Goal: Task Accomplishment & Management: Complete application form

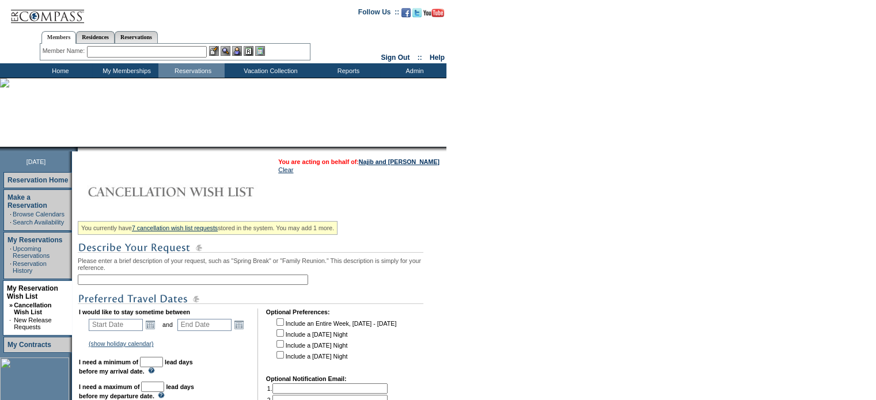
click at [122, 281] on input "text" at bounding box center [193, 280] width 230 height 10
type input "BEach 2027"
click at [153, 327] on link "Open the calendar popup." at bounding box center [150, 325] width 13 height 13
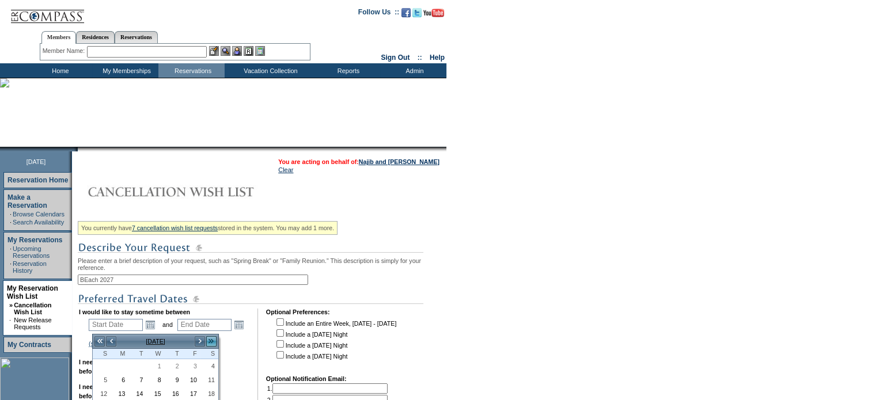
click at [211, 341] on link ">>" at bounding box center [212, 342] width 12 height 12
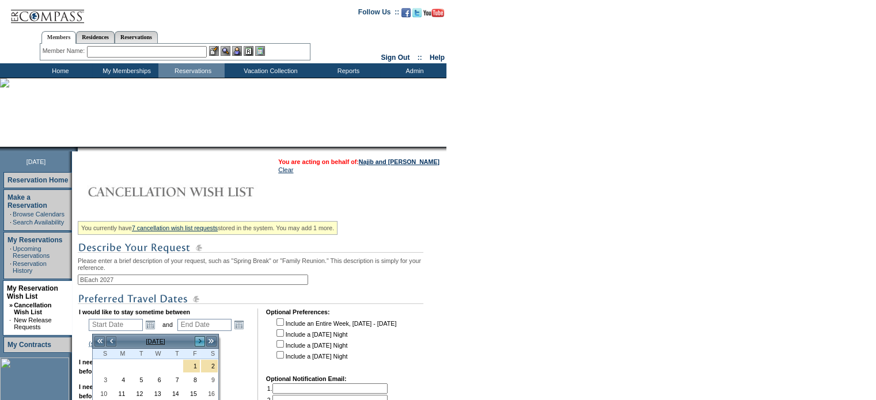
click at [201, 342] on link ">" at bounding box center [200, 342] width 12 height 12
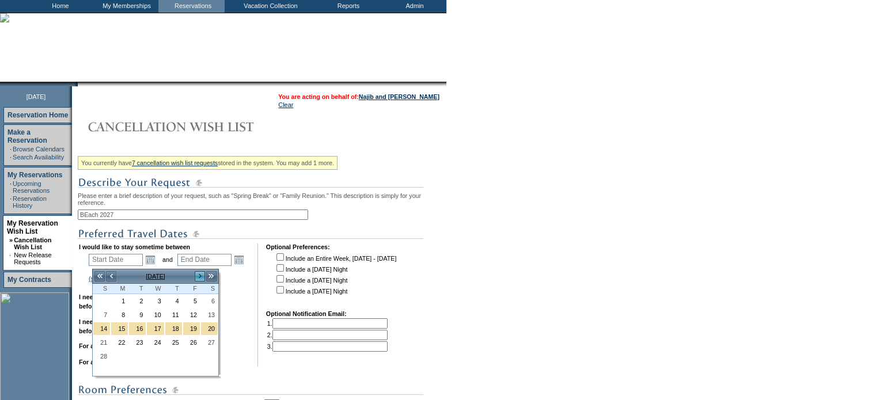
scroll to position [115, 0]
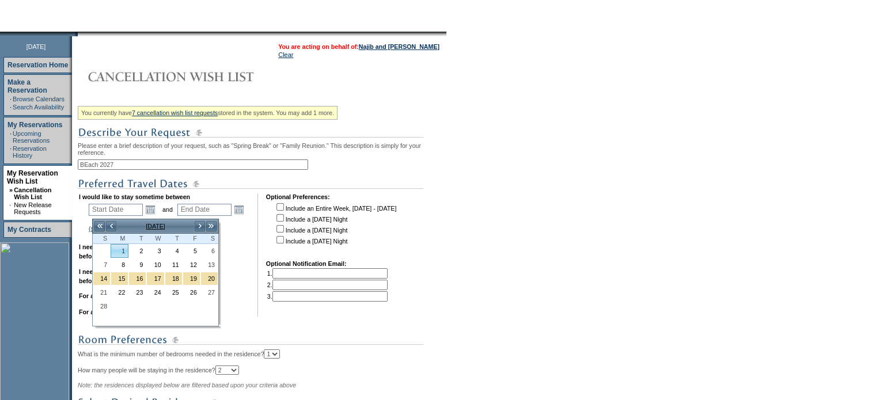
click at [122, 255] on link "1" at bounding box center [119, 251] width 17 height 13
type input "[DATE]"
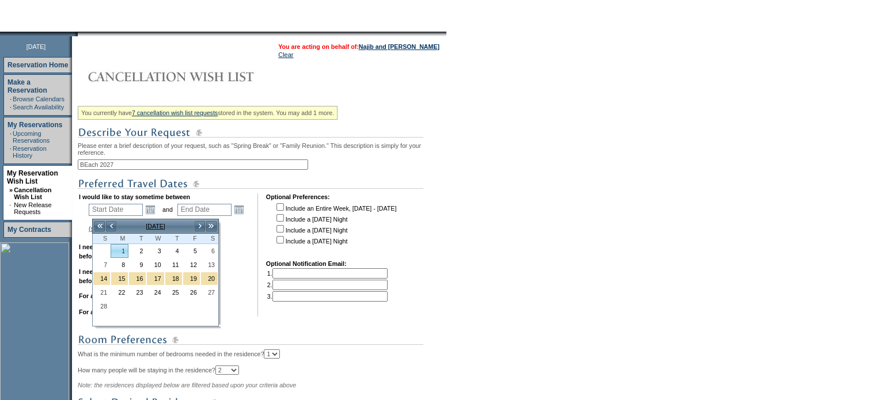
type input "490"
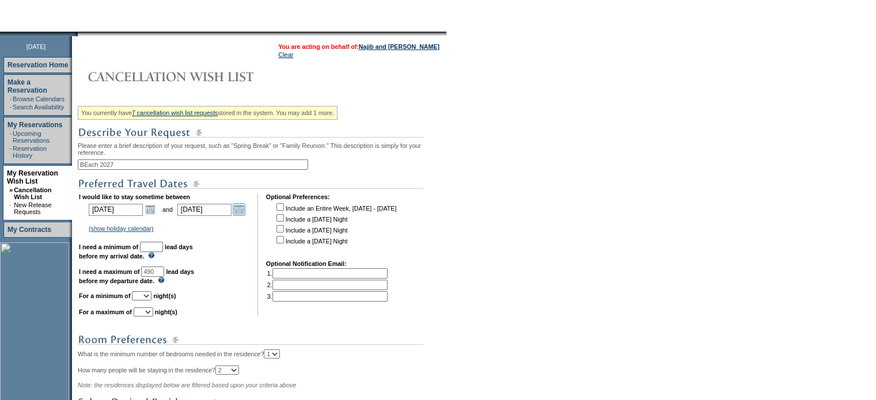
click at [241, 214] on link "Open the calendar popup." at bounding box center [239, 209] width 13 height 13
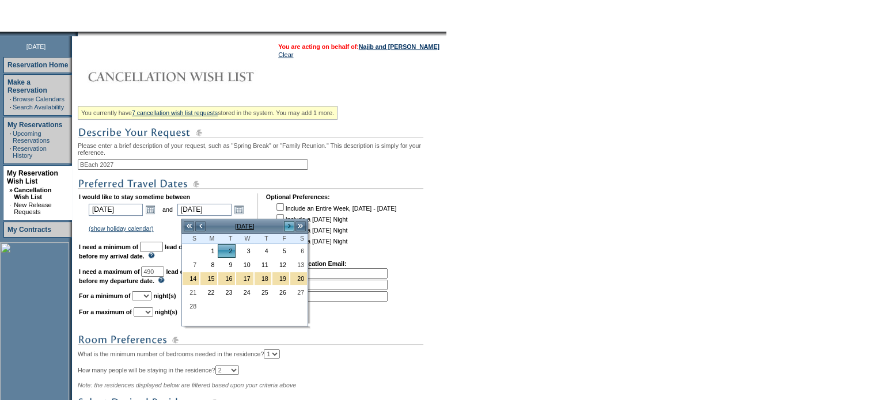
click at [290, 227] on link ">" at bounding box center [290, 227] width 12 height 12
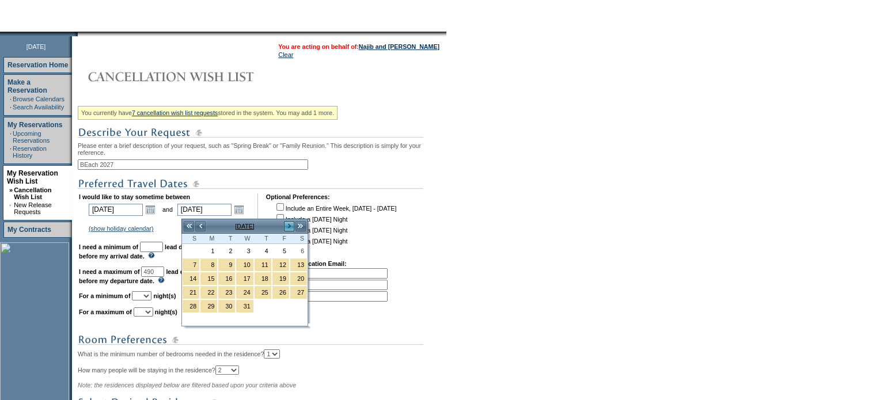
click at [290, 227] on link ">" at bounding box center [290, 227] width 12 height 12
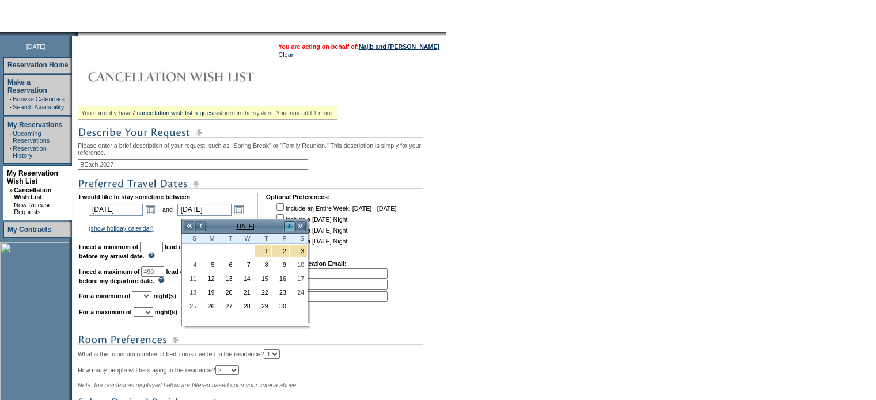
click at [290, 227] on link ">" at bounding box center [290, 227] width 12 height 12
click at [191, 260] on link "2" at bounding box center [191, 265] width 17 height 13
type input "[DATE]"
type input "579"
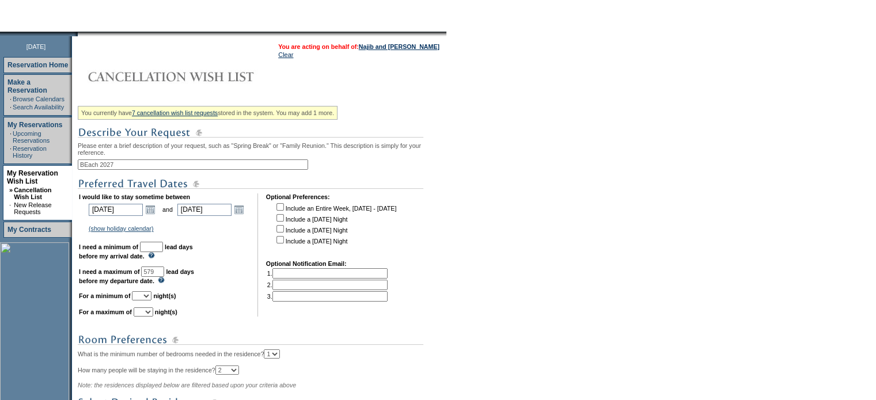
click at [163, 251] on input "text" at bounding box center [151, 247] width 23 height 10
type input "30"
click at [164, 276] on input "579" at bounding box center [152, 272] width 23 height 10
type input "5"
type input "120"
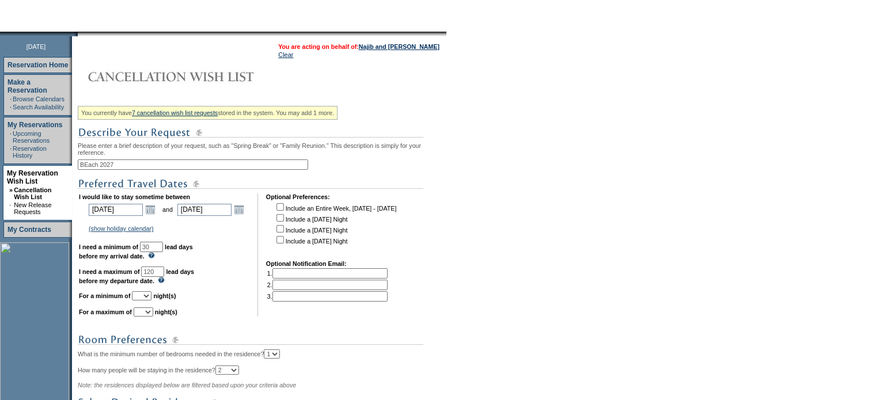
click at [152, 301] on select "1 2 3 4 5 6 7 8 9 10 11 12 13 14" at bounding box center [142, 296] width 20 height 9
select select "6"
click at [146, 296] on select "1 2 3 4 5 6 7 8 9 10 11 12 13 14" at bounding box center [142, 296] width 20 height 9
click at [153, 315] on select "1 2 3 4 5 6 7 8 9 10 11 12 13 14" at bounding box center [144, 312] width 20 height 9
select select "7"
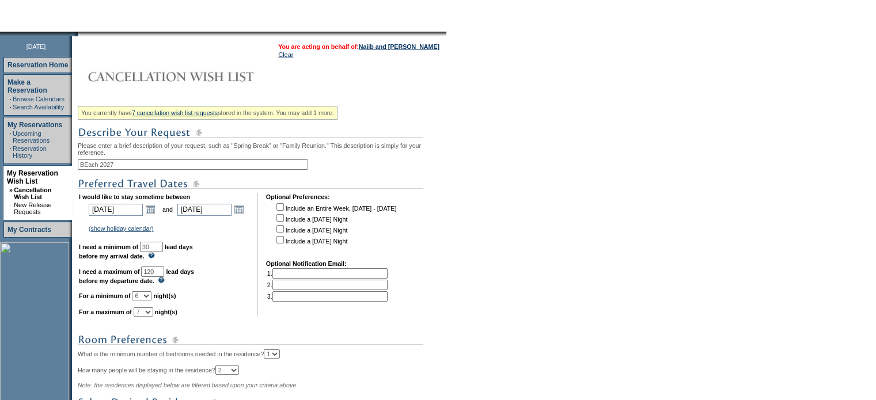
click at [148, 312] on select "1 2 3 4 5 6 7 8 9 10 11 12 13 14" at bounding box center [144, 312] width 20 height 9
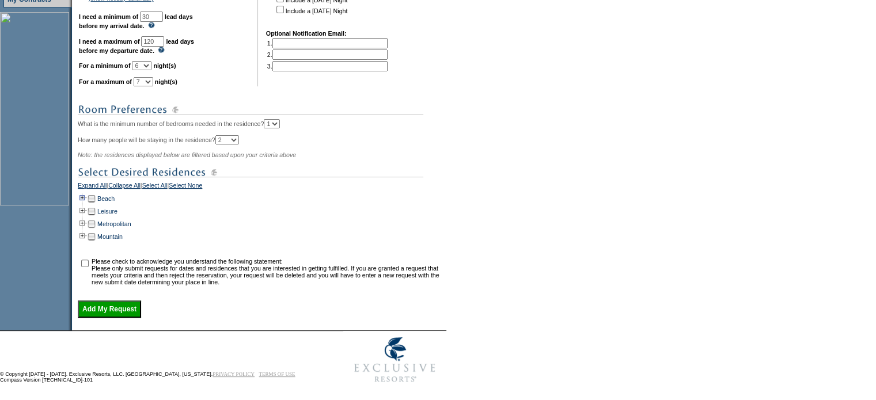
click at [85, 205] on td at bounding box center [82, 198] width 9 height 13
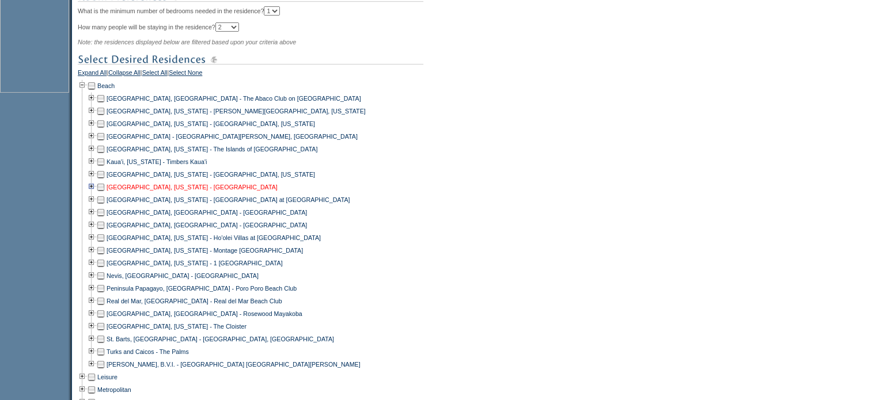
scroll to position [461, 0]
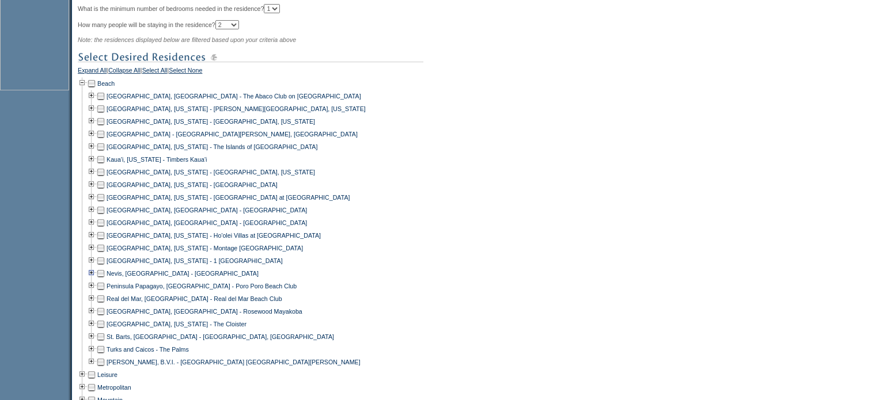
click at [96, 280] on td at bounding box center [91, 273] width 9 height 13
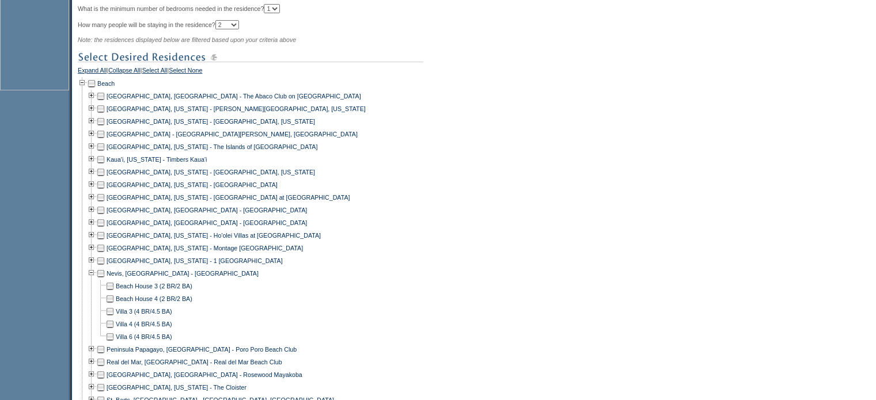
drag, startPoint x: 113, startPoint y: 315, endPoint x: 113, endPoint y: 324, distance: 8.6
click at [113, 317] on td at bounding box center [109, 311] width 9 height 13
click at [114, 331] on td at bounding box center [109, 324] width 9 height 13
click at [113, 343] on td at bounding box center [109, 337] width 9 height 13
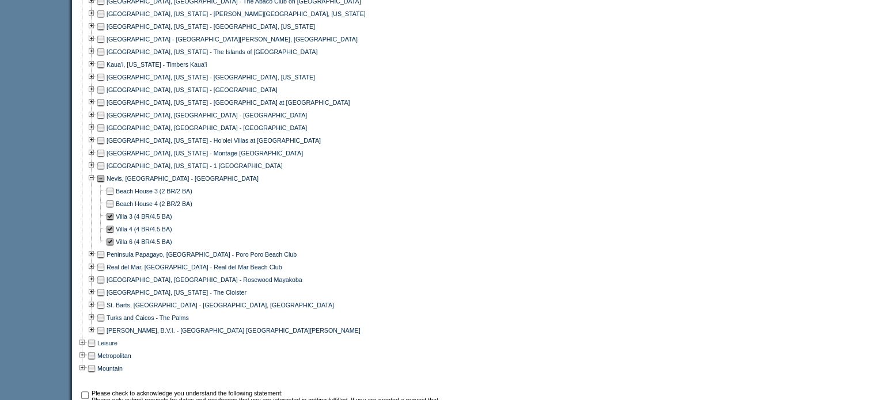
scroll to position [576, 0]
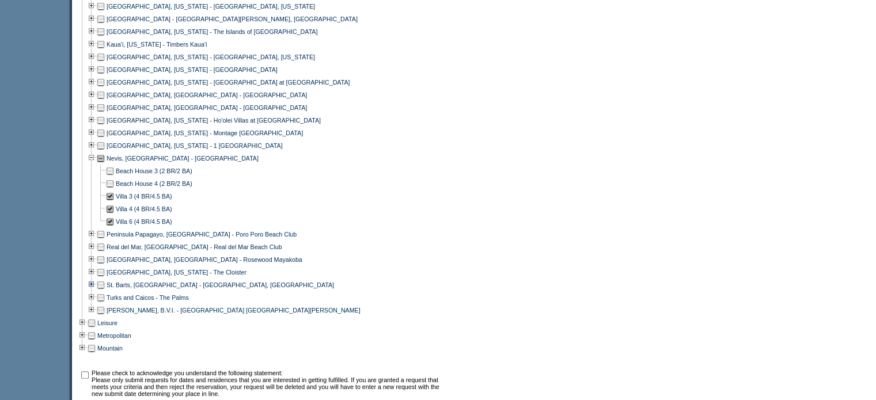
click at [96, 292] on td at bounding box center [91, 285] width 9 height 13
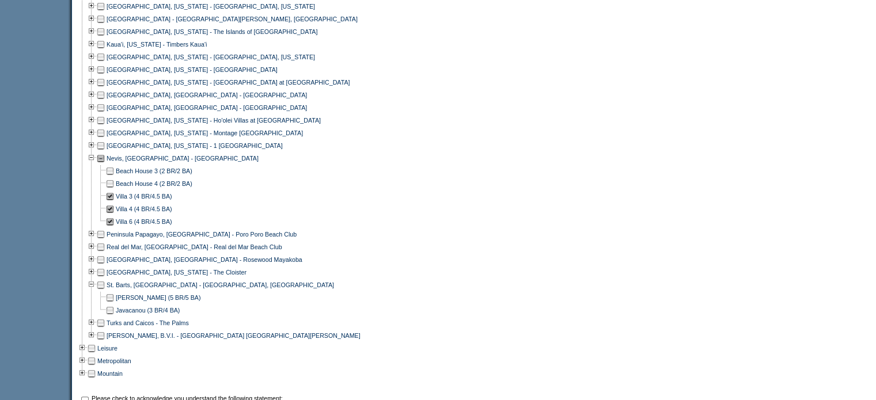
click at [113, 315] on td at bounding box center [109, 310] width 9 height 13
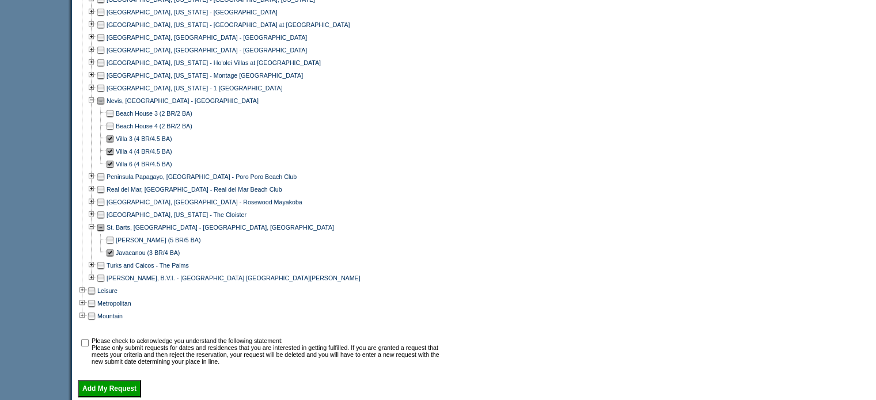
scroll to position [691, 0]
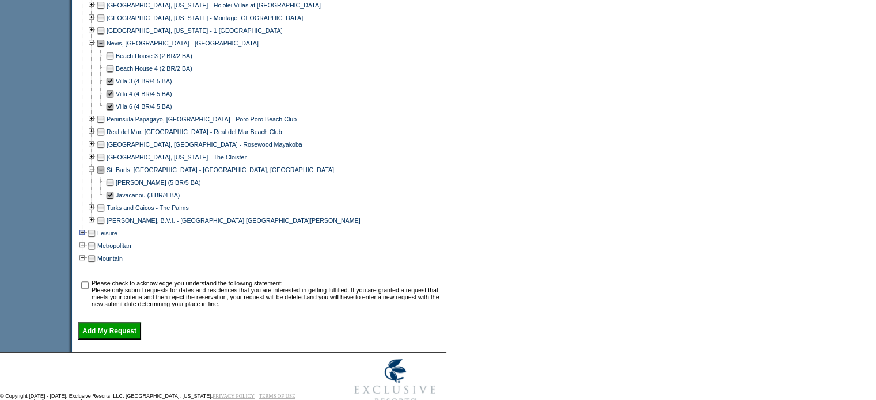
click at [86, 239] on td at bounding box center [82, 233] width 9 height 13
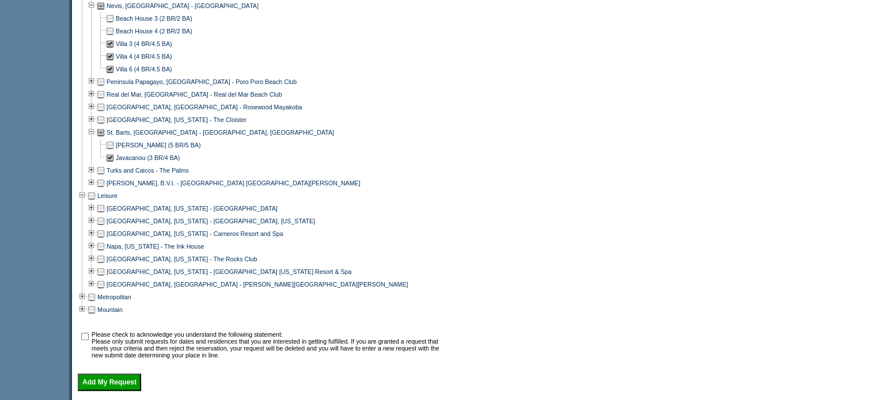
scroll to position [749, 0]
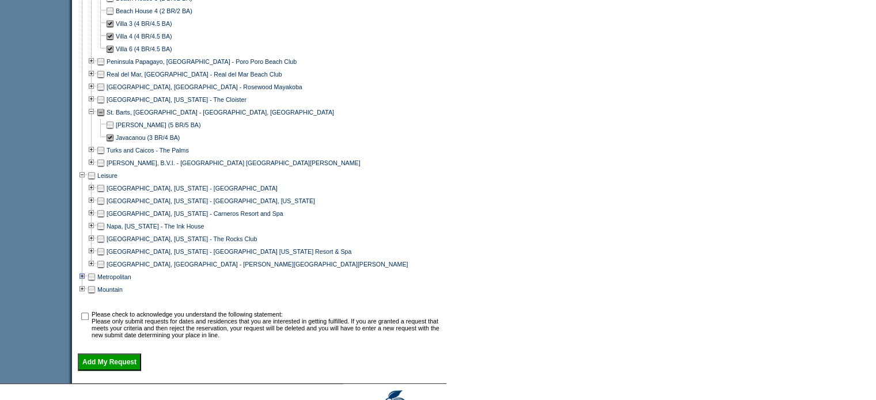
click at [86, 283] on td at bounding box center [82, 277] width 9 height 13
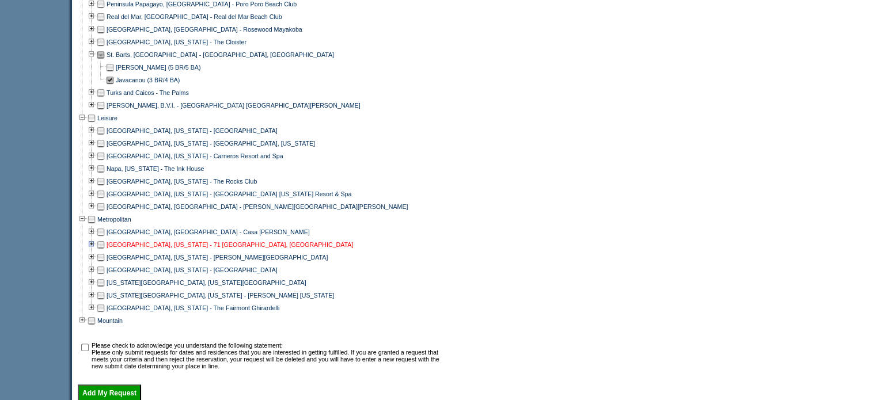
scroll to position [907, 0]
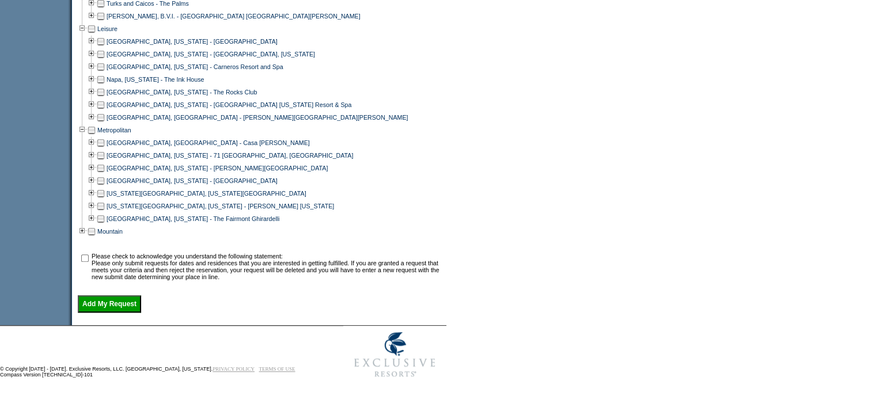
click at [88, 256] on input "checkbox" at bounding box center [84, 258] width 7 height 7
checkbox input "true"
click at [111, 304] on input "Add My Request" at bounding box center [109, 304] width 63 height 17
